Goal: Check status: Check status

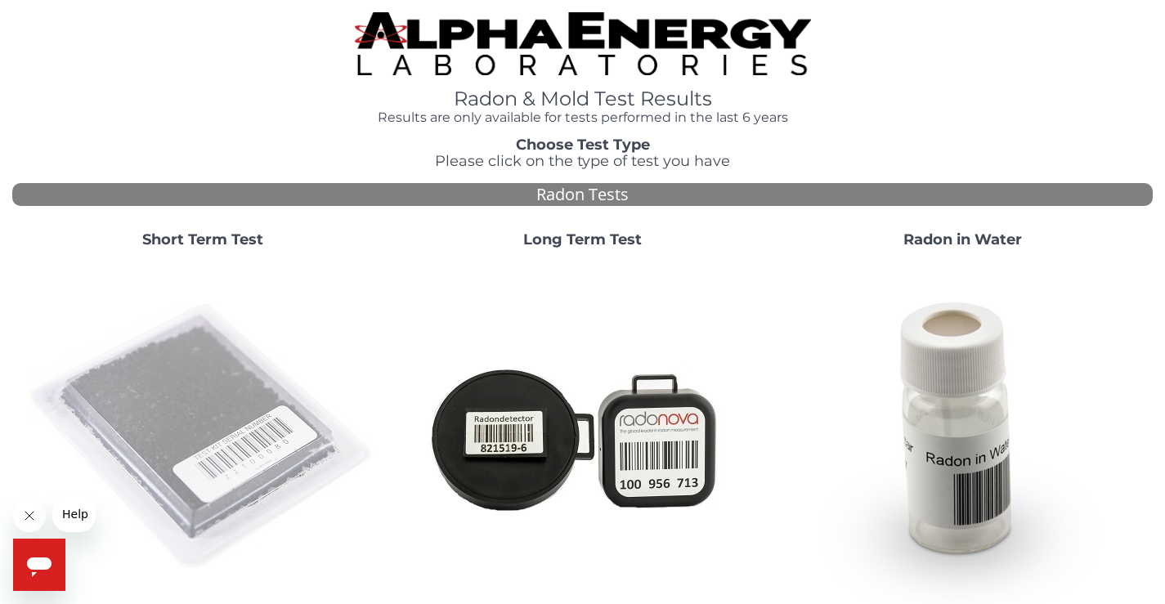
click at [159, 394] on img at bounding box center [203, 438] width 352 height 352
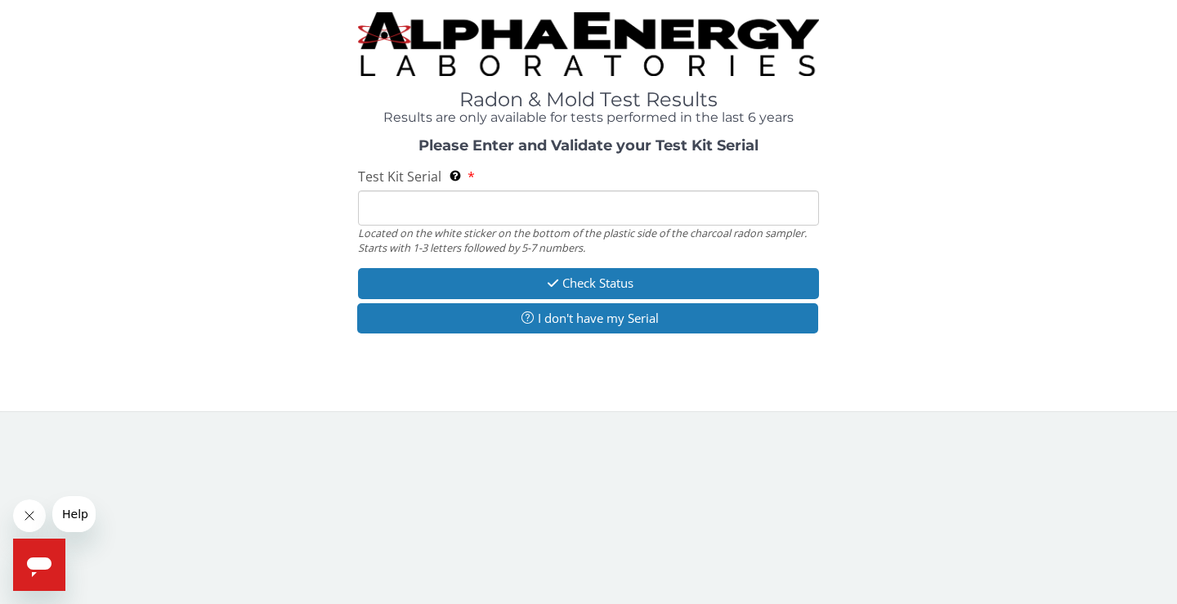
click at [392, 207] on input "Test Kit Serial Located on the white sticker on the bottom of the plastic side …" at bounding box center [588, 208] width 461 height 35
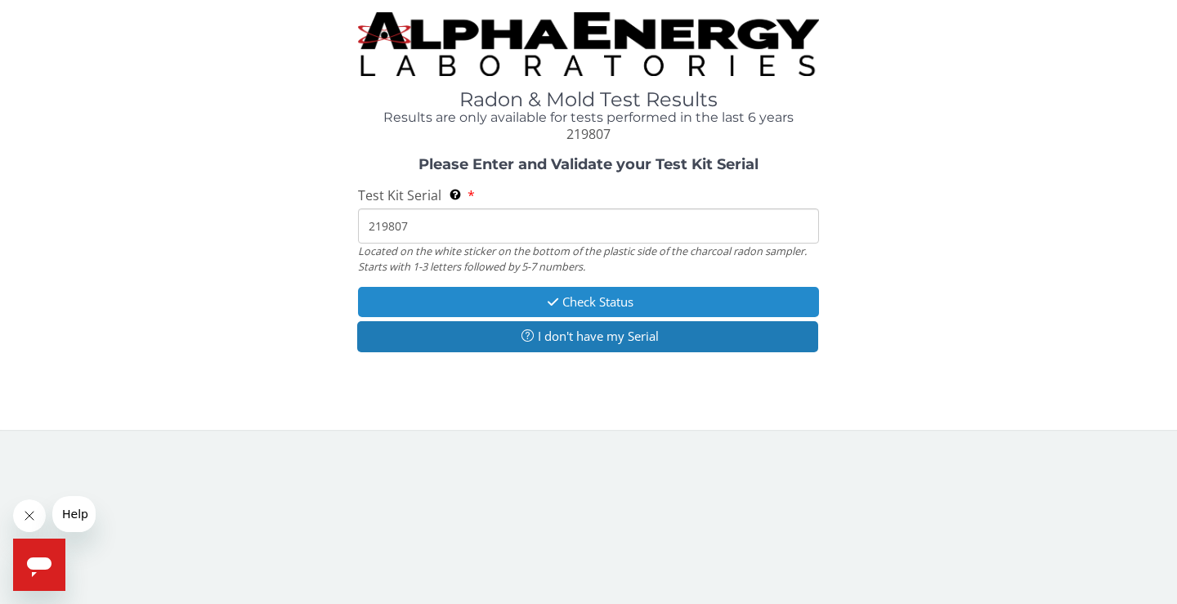
click at [594, 298] on button "Check Status" at bounding box center [588, 302] width 461 height 30
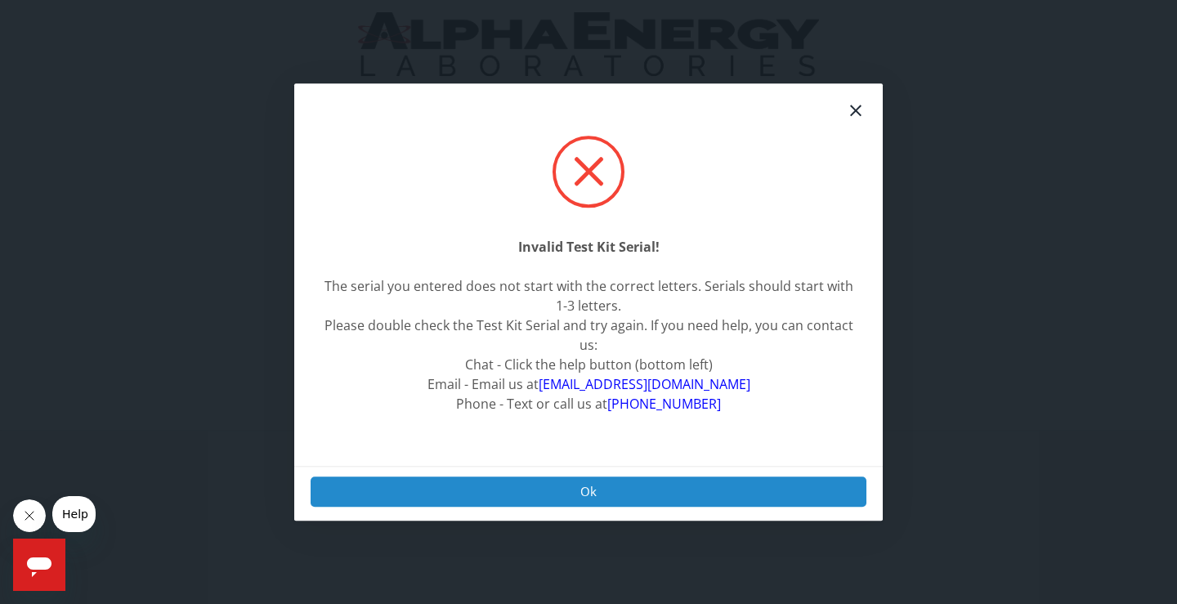
click at [590, 489] on button "Ok" at bounding box center [589, 492] width 556 height 30
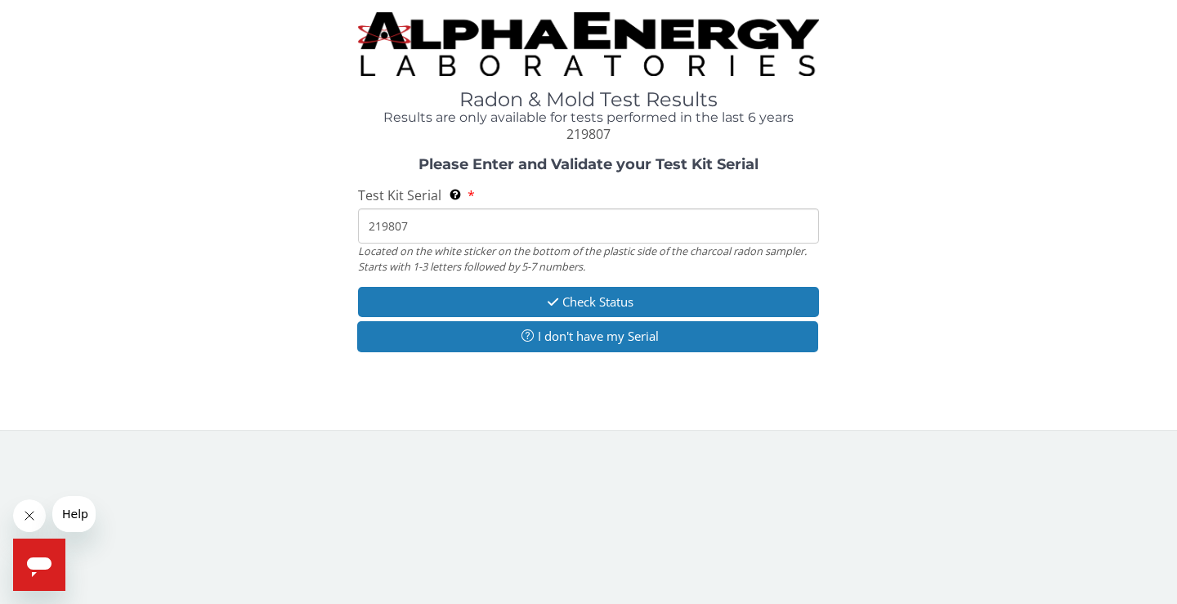
click at [373, 223] on input "219807" at bounding box center [588, 225] width 461 height 35
click at [369, 227] on input "219807" at bounding box center [588, 225] width 461 height 35
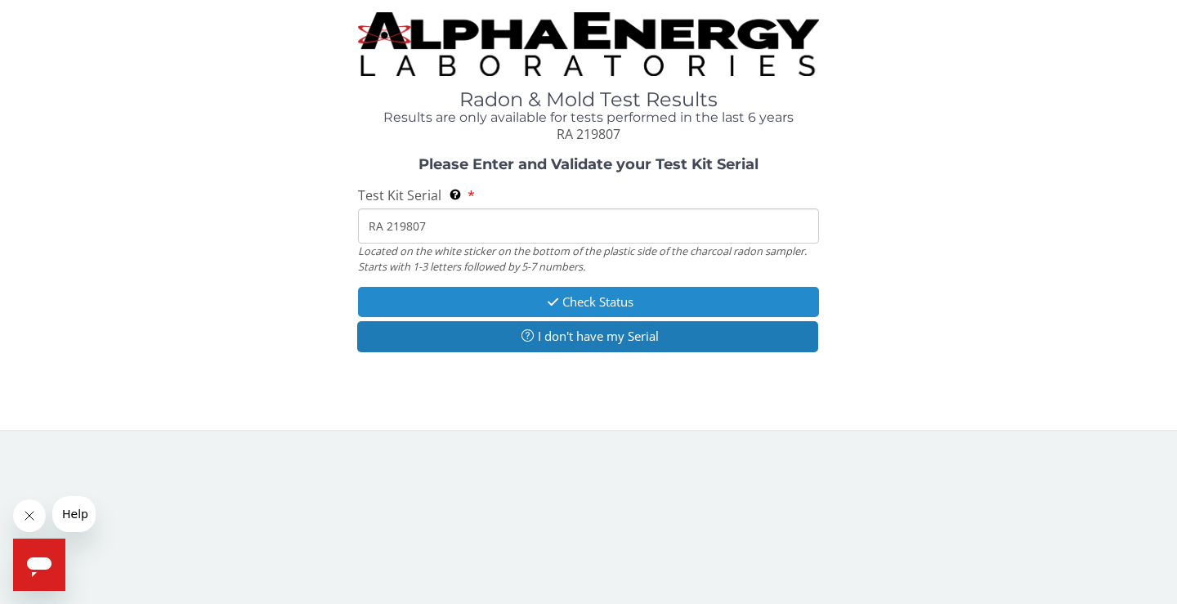
type input "RA 219807"
click at [573, 303] on button "Check Status" at bounding box center [588, 302] width 461 height 30
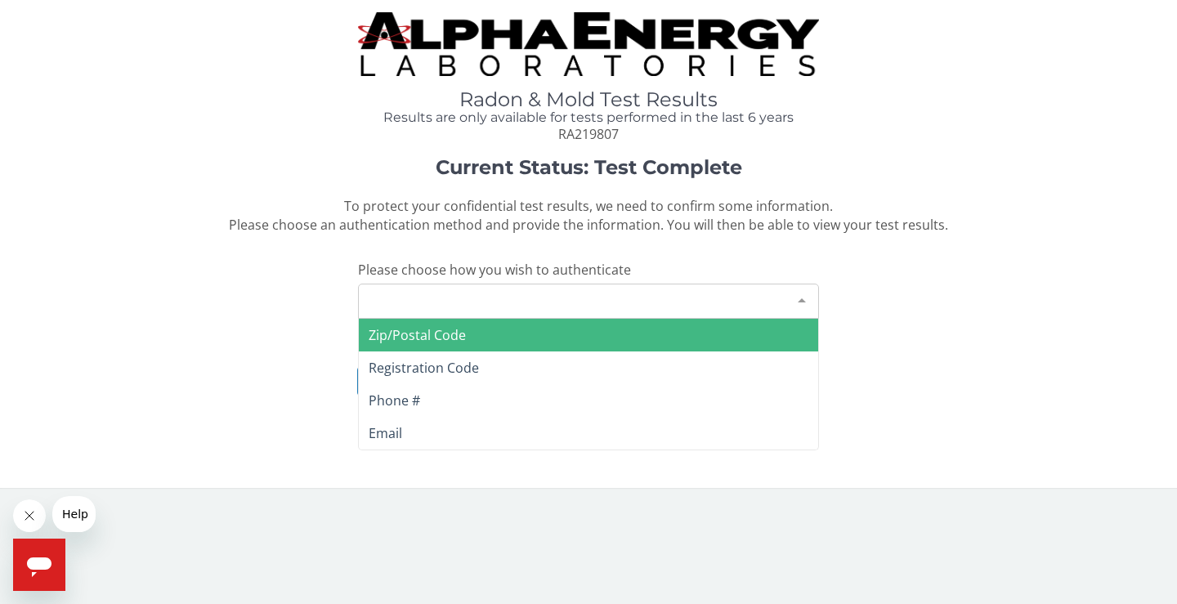
click at [801, 298] on div at bounding box center [802, 300] width 33 height 31
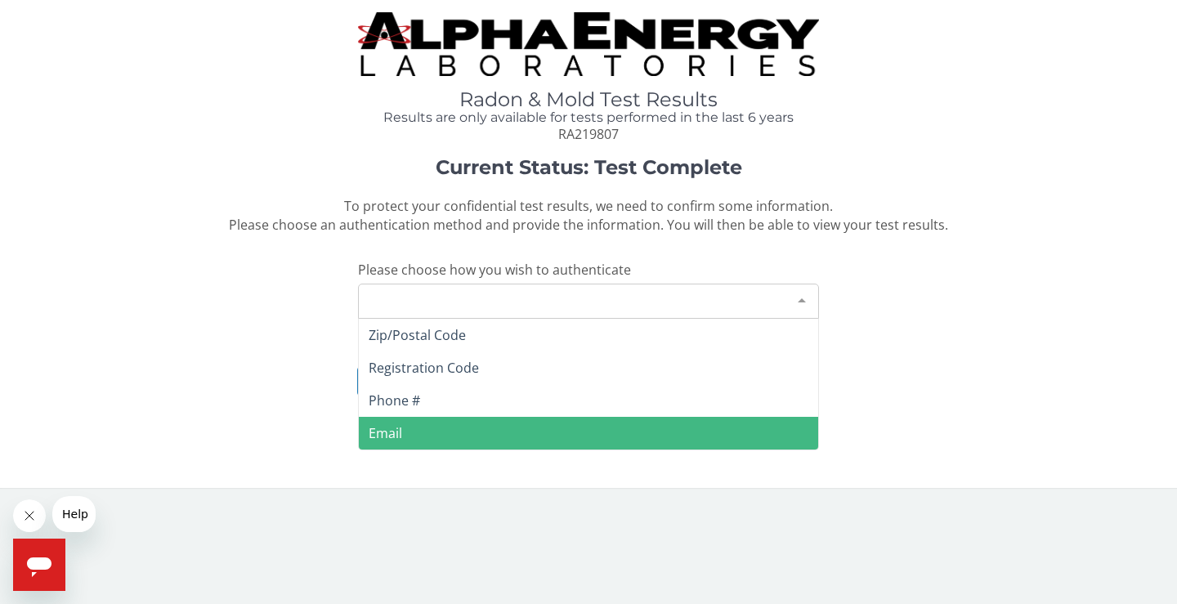
click at [389, 434] on span "Email" at bounding box center [386, 433] width 34 height 18
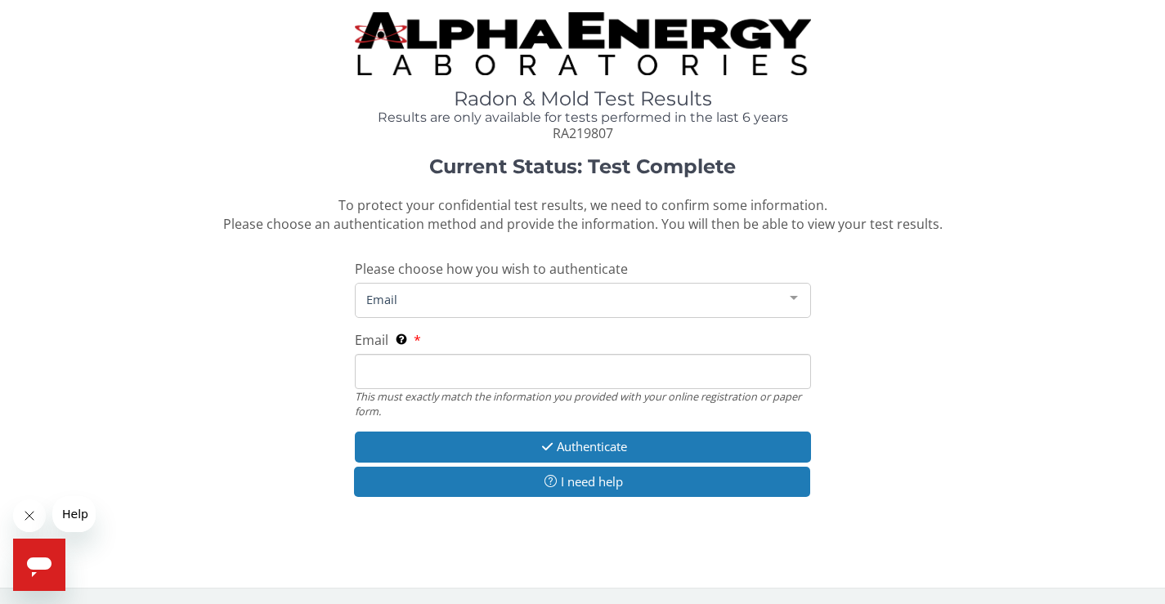
click at [379, 373] on input "Email This must exactly match the information you provided with your online reg…" at bounding box center [583, 371] width 456 height 35
type input "[EMAIL_ADDRESS][DOMAIN_NAME]"
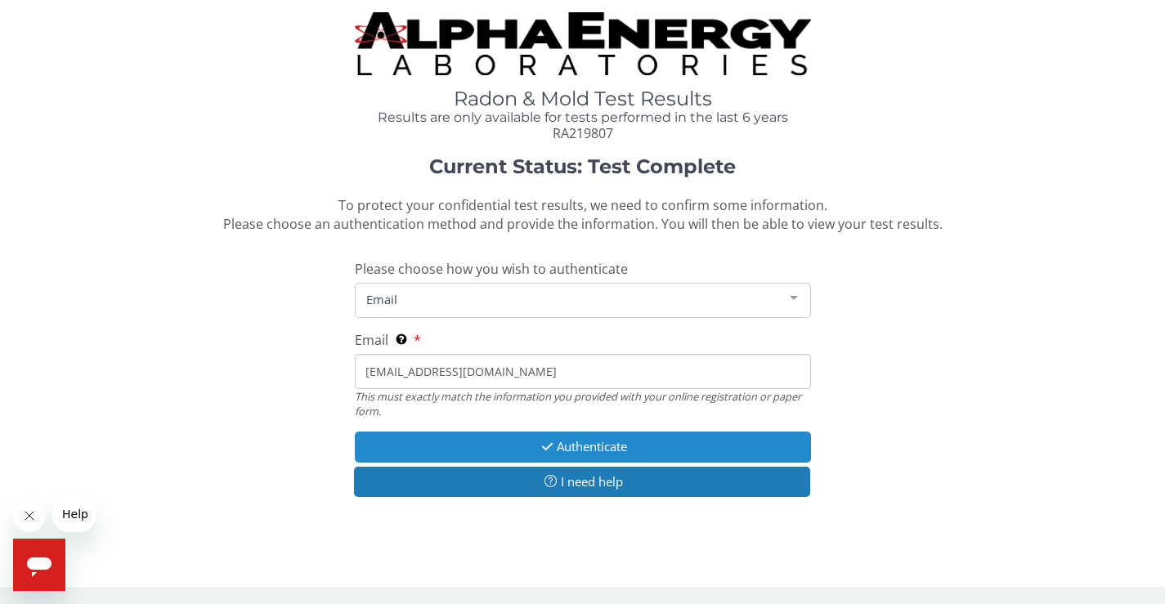
click at [580, 445] on button "Authenticate" at bounding box center [583, 447] width 456 height 30
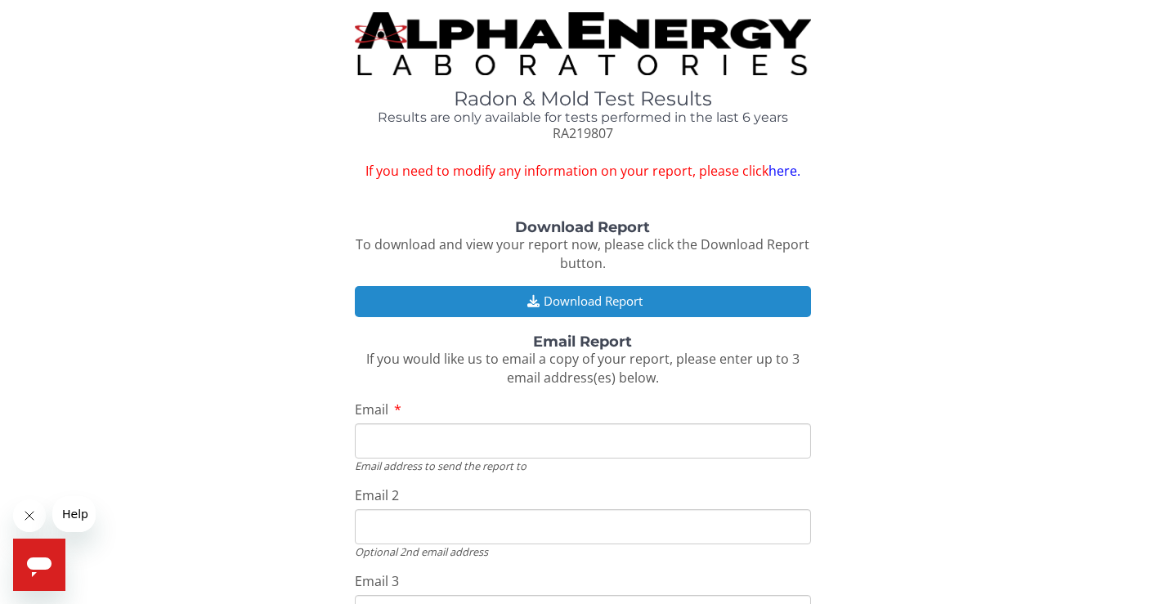
click at [585, 300] on button "Download Report" at bounding box center [583, 301] width 456 height 30
